Goal: Information Seeking & Learning: Learn about a topic

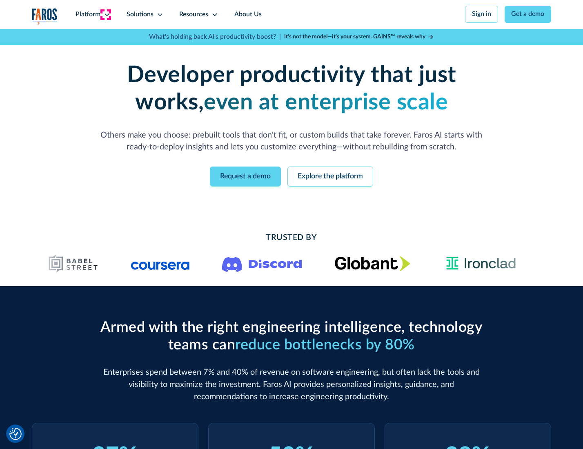
click at [106, 14] on icon at bounding box center [107, 14] width 7 height 7
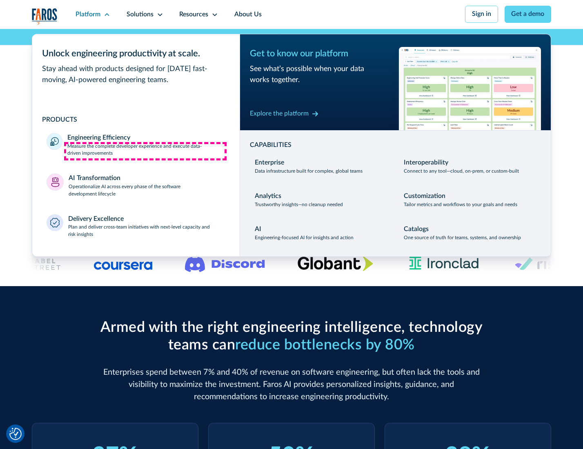
click at [145, 151] on p "Measure the complete developer experience and execute data-driven improvements" at bounding box center [145, 150] width 157 height 15
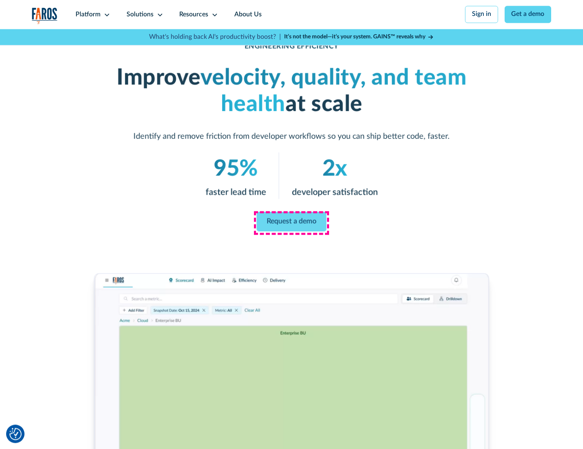
click at [291, 222] on link "Request a demo" at bounding box center [292, 222] width 70 height 20
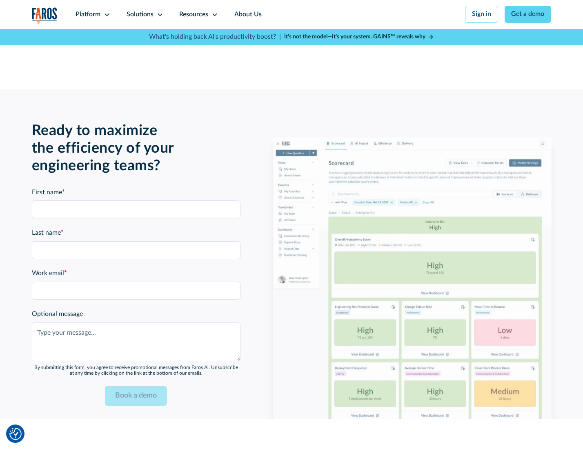
scroll to position [1776, 0]
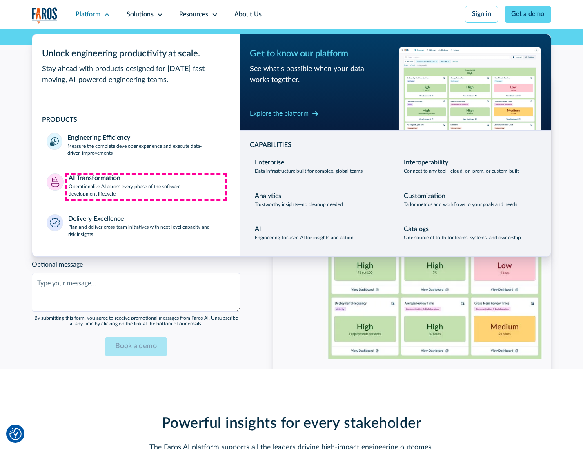
click at [146, 187] on p "Operationalize AI across every phase of the software development lifecycle" at bounding box center [147, 190] width 157 height 15
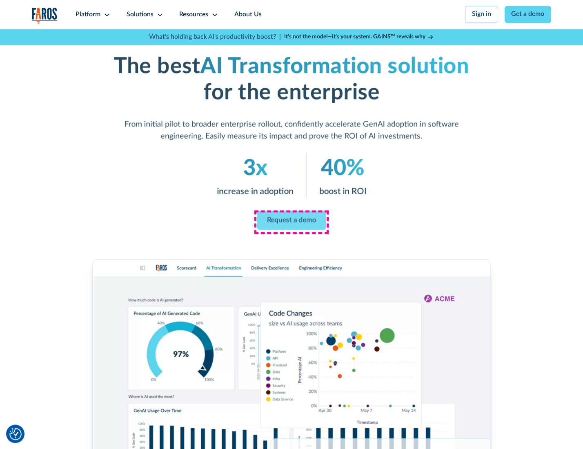
click at [291, 222] on link "Request a demo" at bounding box center [291, 220] width 69 height 19
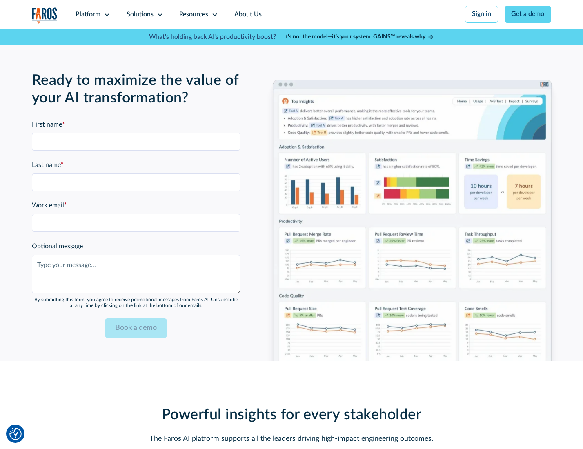
scroll to position [1972, 0]
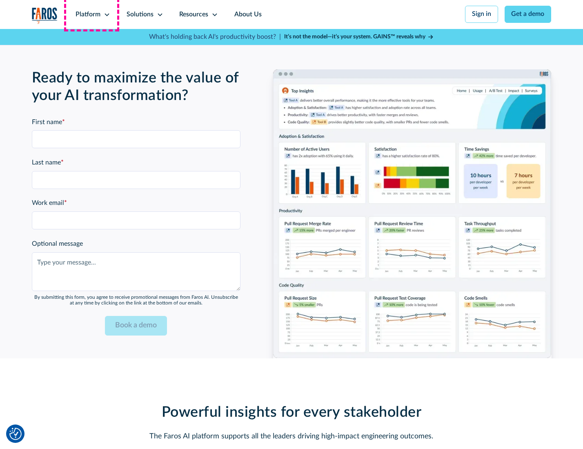
click at [91, 14] on div "Platform" at bounding box center [87, 15] width 25 height 10
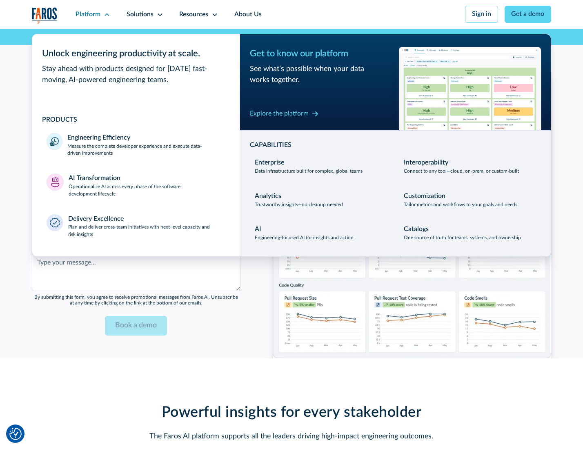
click at [279, 115] on div "Explore the platform" at bounding box center [279, 114] width 59 height 10
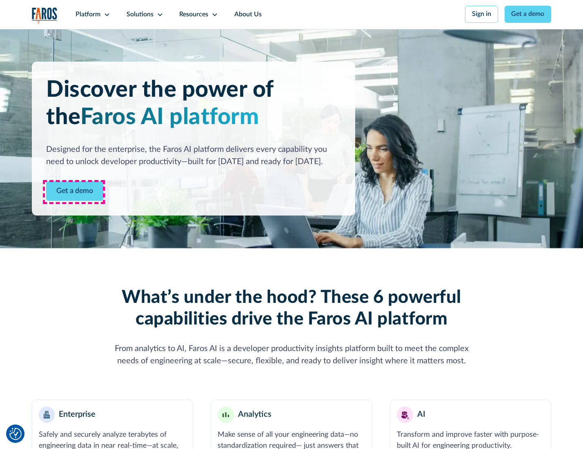
click at [74, 192] on link "Get a demo" at bounding box center [74, 191] width 57 height 20
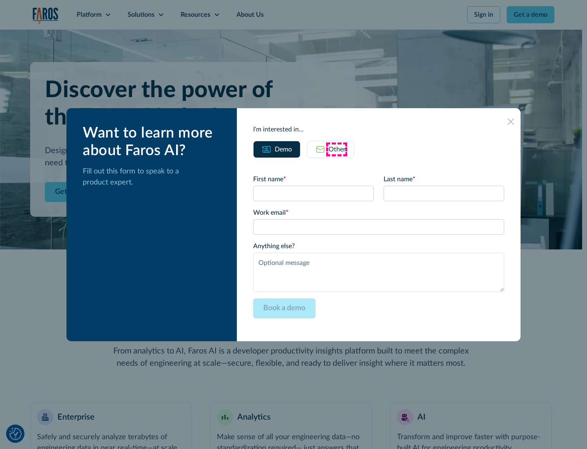
click at [337, 149] on div "Other" at bounding box center [337, 149] width 17 height 10
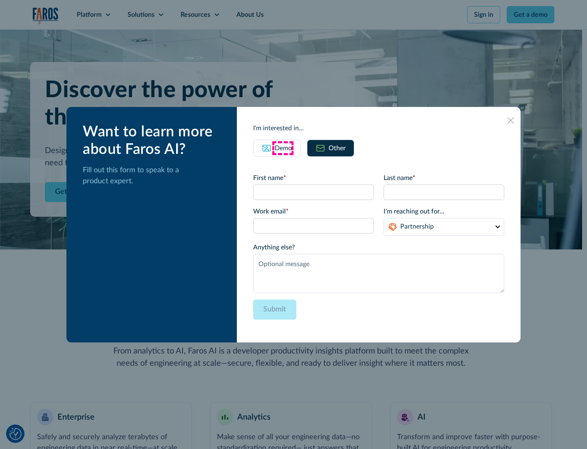
click at [283, 148] on div "Demo" at bounding box center [283, 148] width 17 height 10
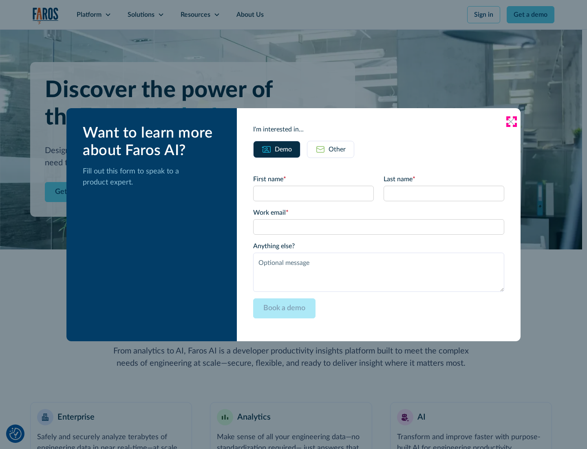
click at [512, 121] on icon at bounding box center [511, 121] width 7 height 7
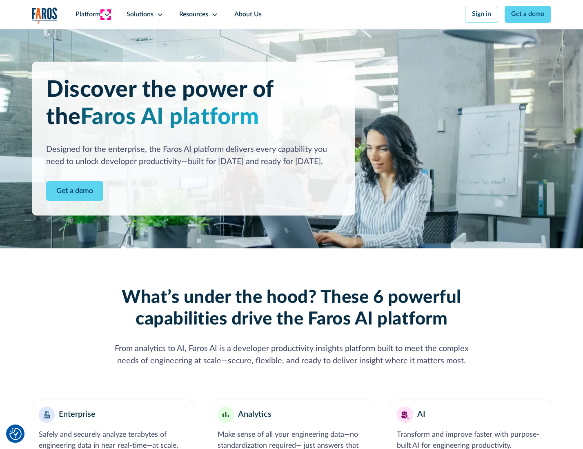
click at [106, 14] on icon at bounding box center [107, 14] width 7 height 7
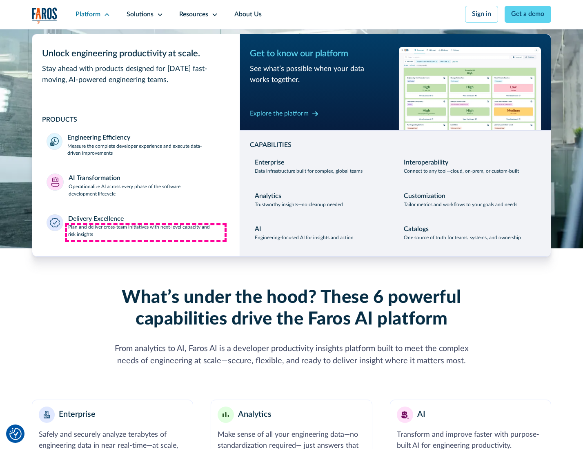
click at [146, 233] on p "Plan and deliver cross-team initiatives with next-level capacity and risk insig…" at bounding box center [146, 231] width 157 height 15
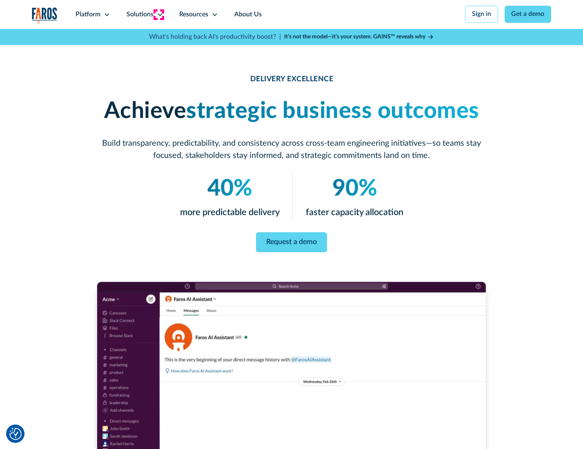
click at [158, 14] on icon at bounding box center [160, 14] width 7 height 7
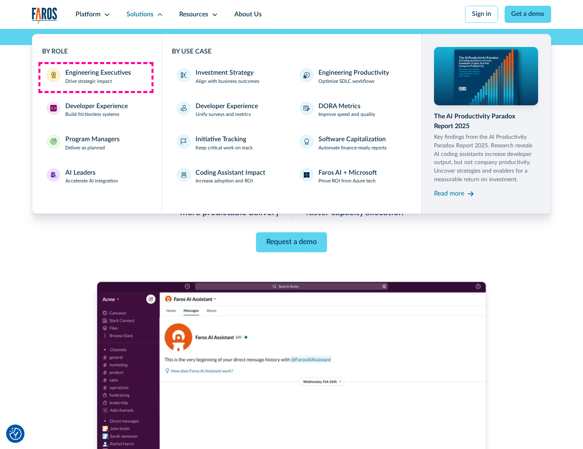
click at [95, 77] on div "Engineering Executives" at bounding box center [98, 73] width 66 height 10
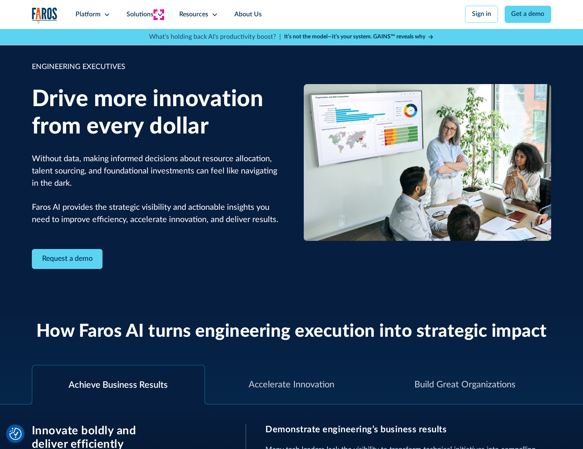
click at [158, 14] on icon at bounding box center [160, 14] width 7 height 7
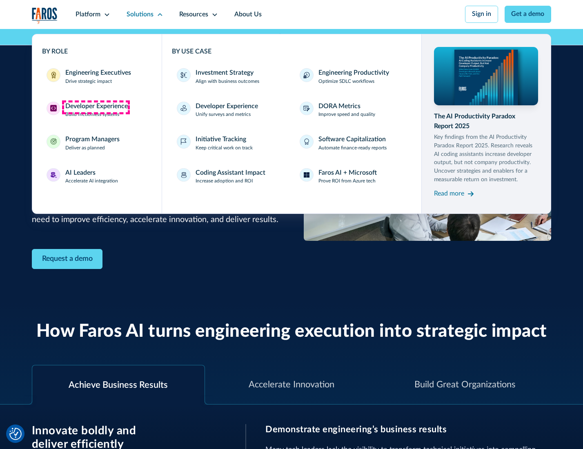
click at [95, 107] on div "Developer Experience" at bounding box center [96, 107] width 62 height 10
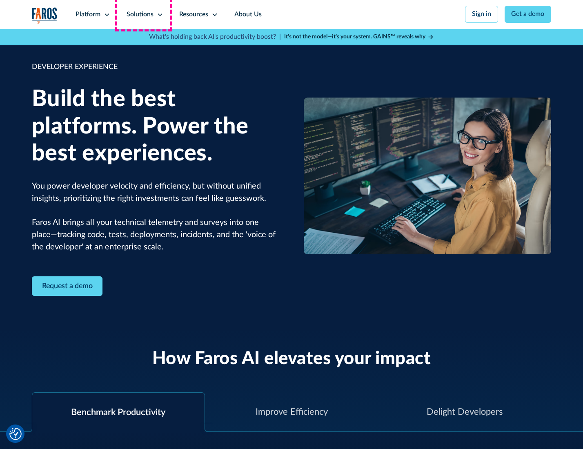
click at [144, 14] on div "Solutions" at bounding box center [139, 15] width 27 height 10
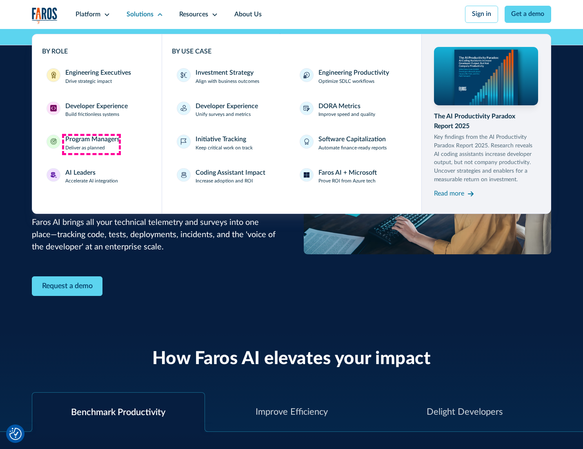
click at [91, 144] on div "Program Managers" at bounding box center [92, 140] width 54 height 10
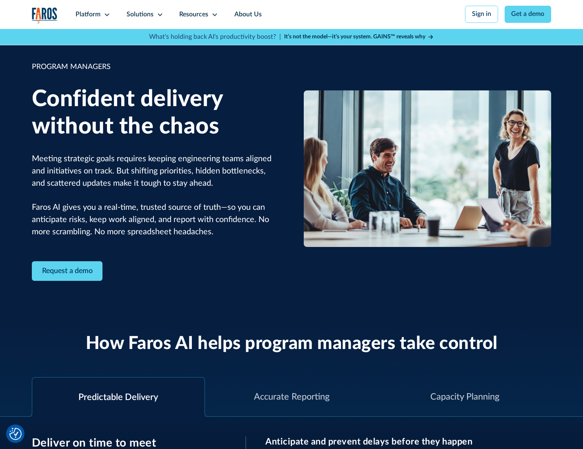
click at [158, 15] on icon at bounding box center [160, 14] width 7 height 7
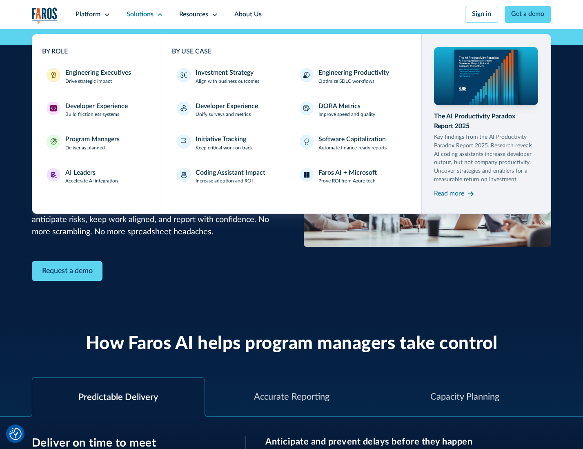
click at [91, 177] on div "AI Leaders" at bounding box center [80, 173] width 30 height 10
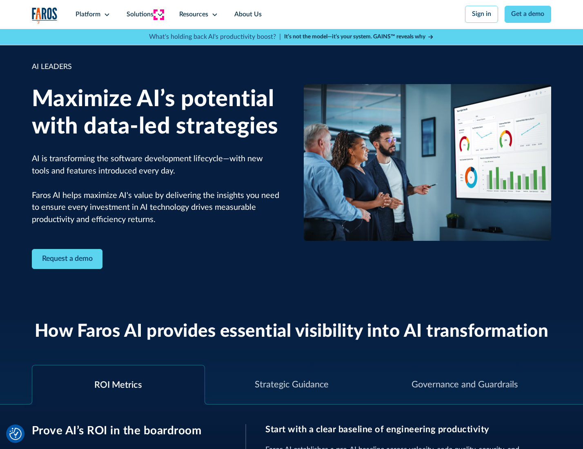
click at [158, 14] on icon at bounding box center [160, 14] width 7 height 7
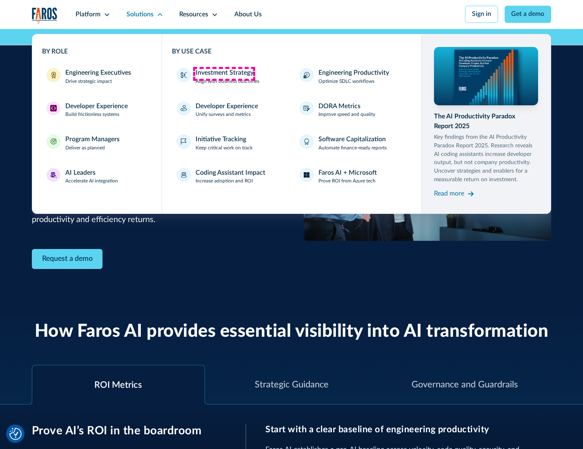
click at [224, 73] on div "Investment Strategy" at bounding box center [224, 73] width 58 height 10
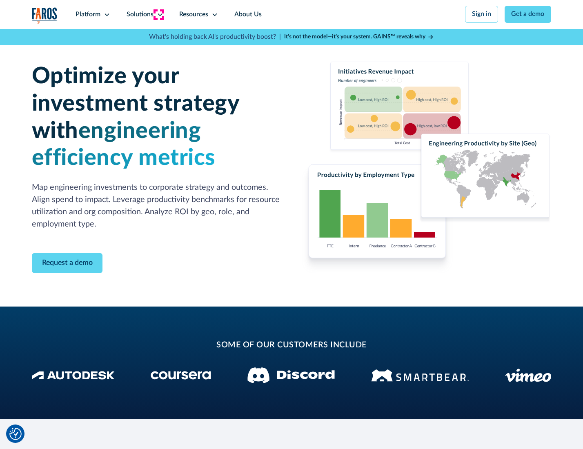
click at [158, 14] on icon at bounding box center [160, 14] width 7 height 7
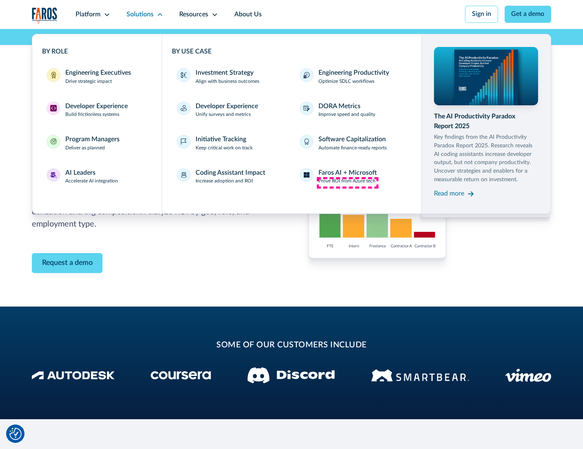
click at [347, 182] on p "Prove ROI from Azure tech" at bounding box center [346, 180] width 57 height 7
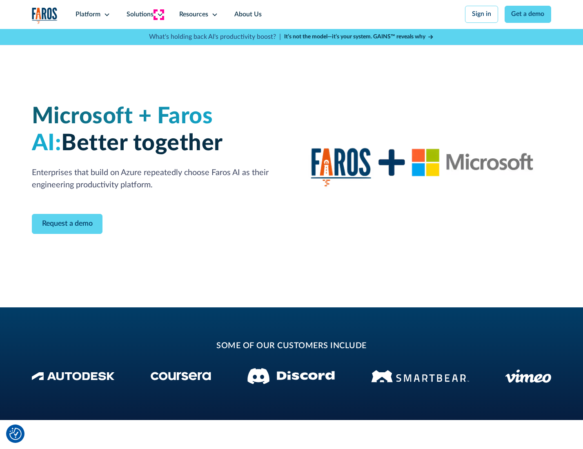
click at [158, 14] on icon at bounding box center [160, 14] width 7 height 7
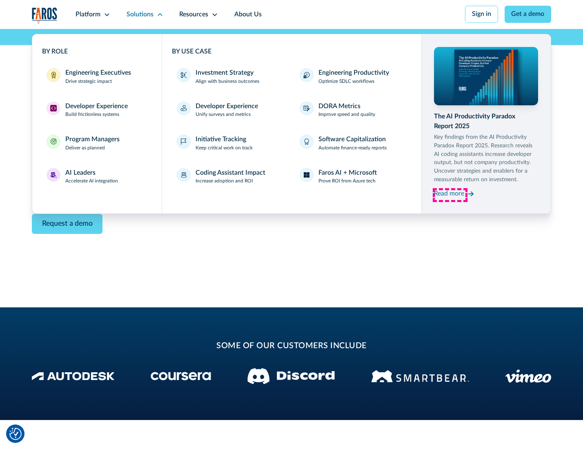
click at [450, 195] on div "Read more" at bounding box center [449, 194] width 30 height 10
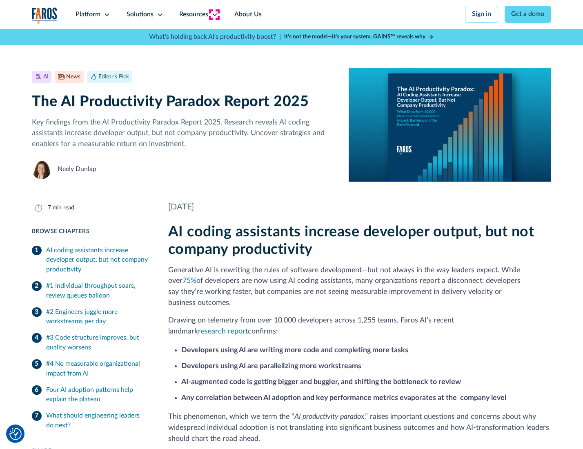
click at [214, 14] on icon at bounding box center [214, 14] width 7 height 7
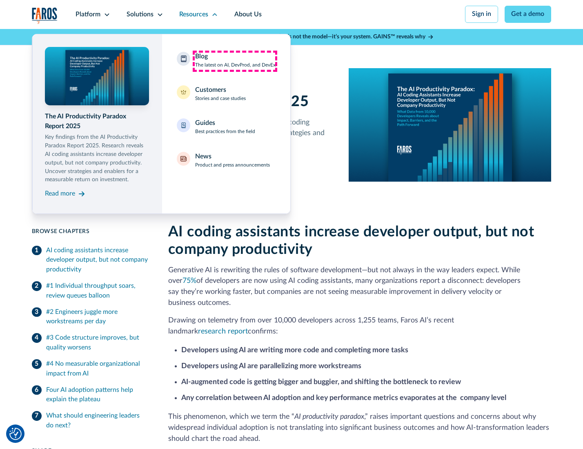
click at [235, 61] on div "Blog The latest on AI, DevProd, and DevEx" at bounding box center [235, 60] width 80 height 17
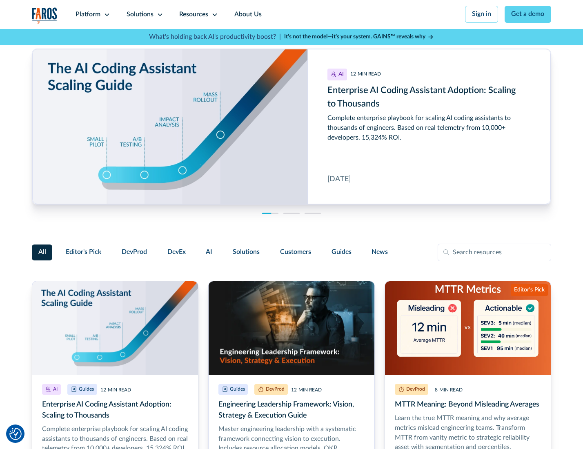
click at [528, 14] on link "Get a demo" at bounding box center [527, 14] width 47 height 17
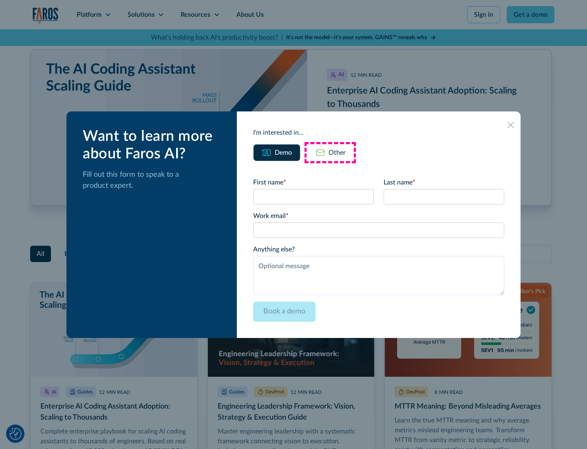
click at [330, 152] on div "Other" at bounding box center [337, 153] width 17 height 10
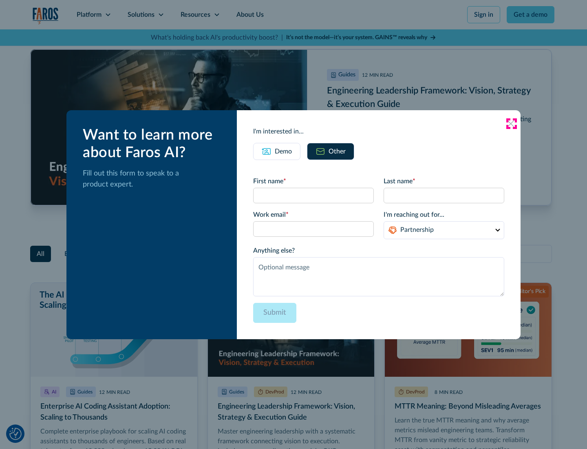
click at [512, 123] on icon at bounding box center [511, 123] width 7 height 7
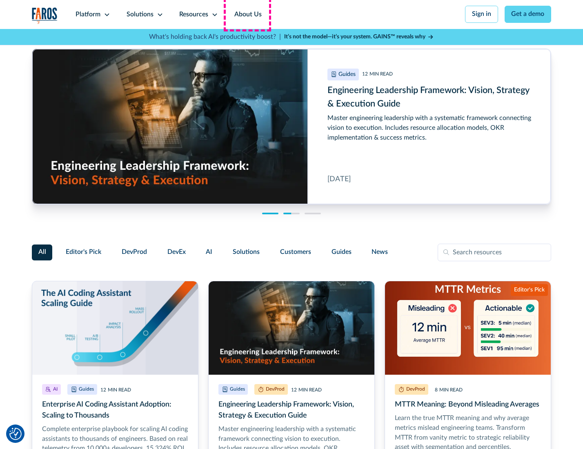
click at [247, 14] on link "About Us" at bounding box center [248, 14] width 44 height 29
